Goal: Task Accomplishment & Management: Manage account settings

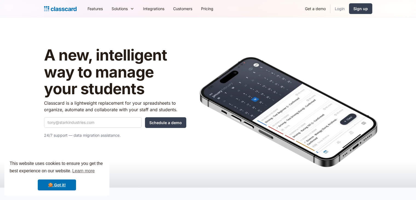
drag, startPoint x: 343, startPoint y: 8, endPoint x: 339, endPoint y: 103, distance: 95.6
click at [343, 8] on link "Login" at bounding box center [340, 8] width 19 height 12
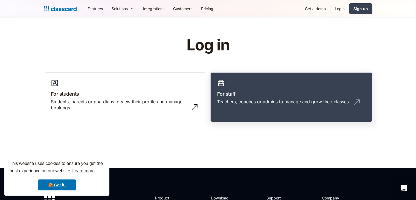
click at [273, 103] on div "Teachers, coaches or admins to manage and grow their classes" at bounding box center [283, 102] width 132 height 6
